Goal: Task Accomplishment & Management: Use online tool/utility

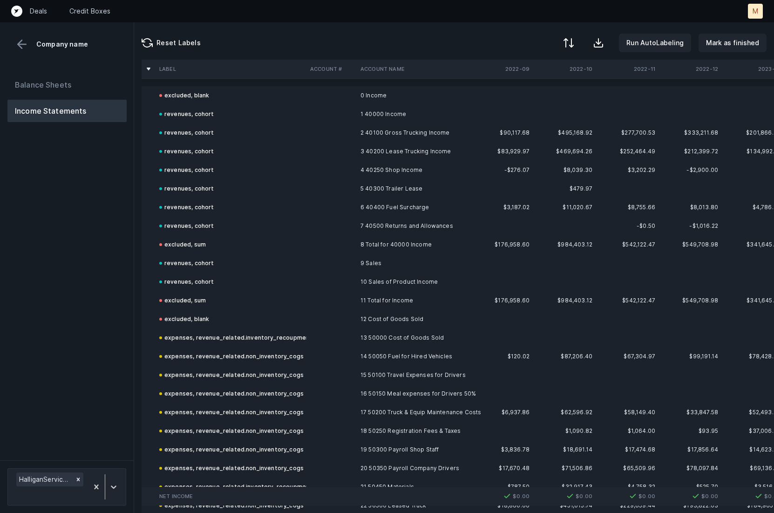
click at [429, 133] on td "2 40100 Gross Trucking Income" at bounding box center [414, 132] width 114 height 19
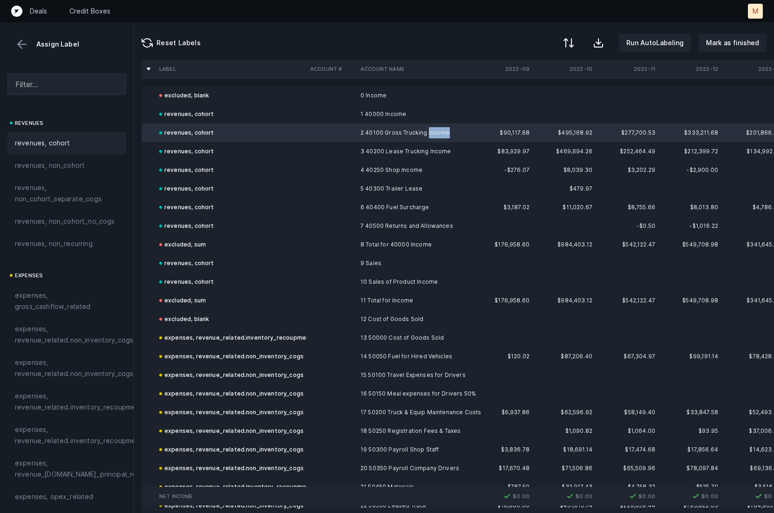
click at [429, 133] on td "2 40100 Gross Trucking Income" at bounding box center [414, 132] width 114 height 19
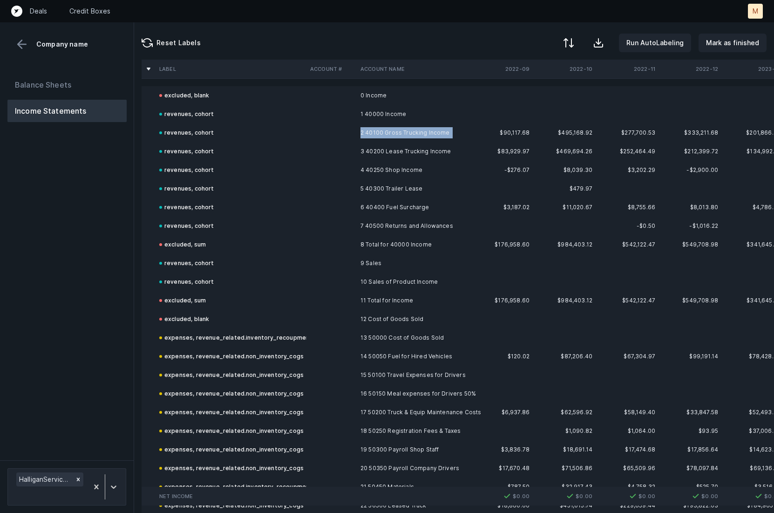
click at [429, 133] on td "2 40100 Gross Trucking Income" at bounding box center [414, 132] width 114 height 19
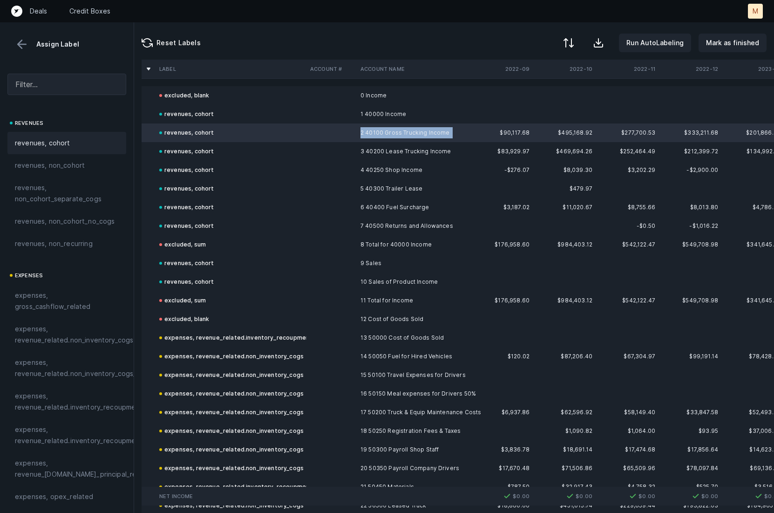
click at [429, 133] on td "2 40100 Gross Trucking Income" at bounding box center [414, 132] width 114 height 19
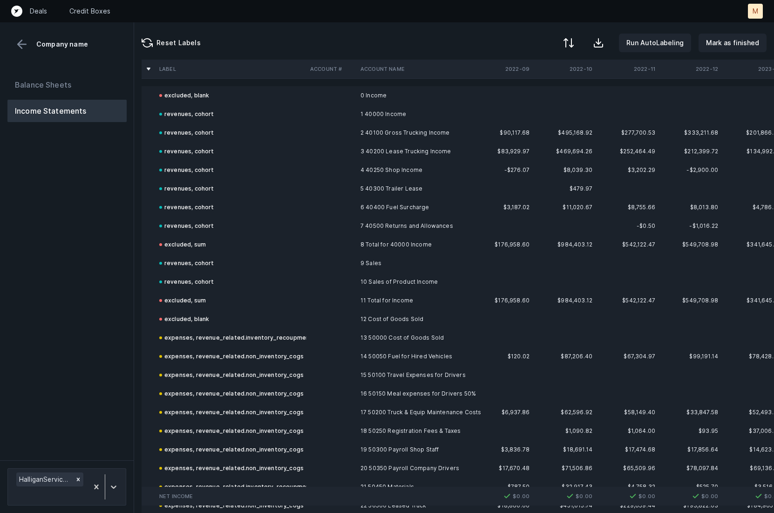
click at [443, 132] on div at bounding box center [387, 256] width 774 height 513
drag, startPoint x: 361, startPoint y: 133, endPoint x: 445, endPoint y: 137, distance: 84.4
click at [445, 137] on td "2 40100 Gross Trucking Income" at bounding box center [414, 132] width 114 height 19
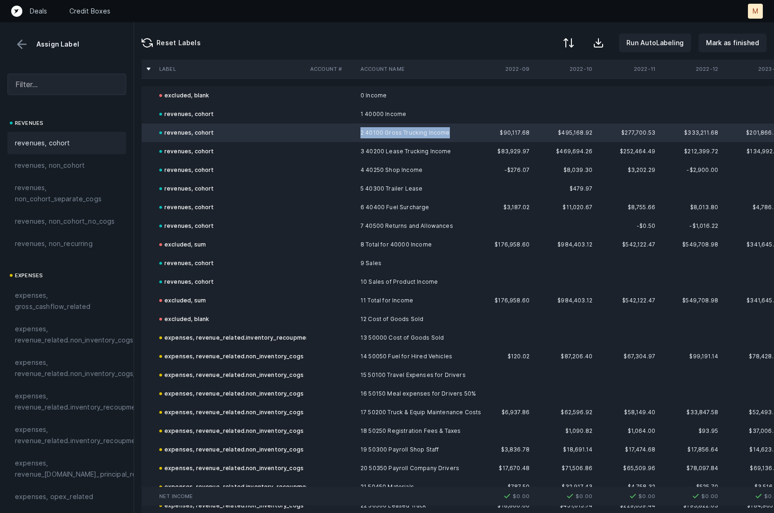
copy td "2 40100 Gross Trucking Income"
